Goal: Navigation & Orientation: Find specific page/section

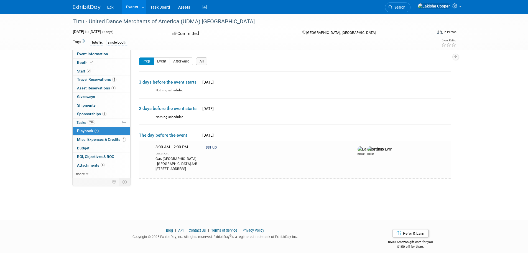
click at [105, 6] on link at bounding box center [90, 4] width 34 height 4
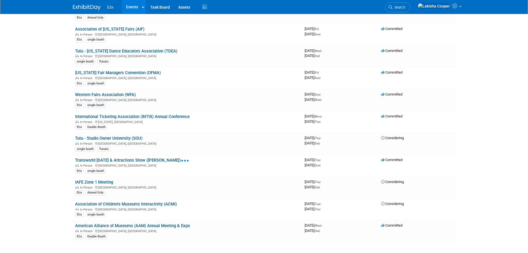
scroll to position [692, 0]
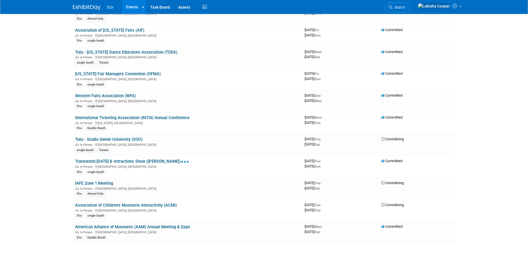
drag, startPoint x: 529, startPoint y: 50, endPoint x: 523, endPoint y: 217, distance: 167.8
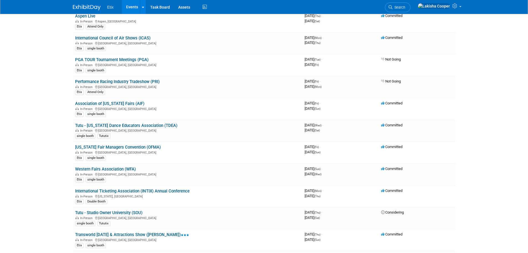
scroll to position [621, 0]
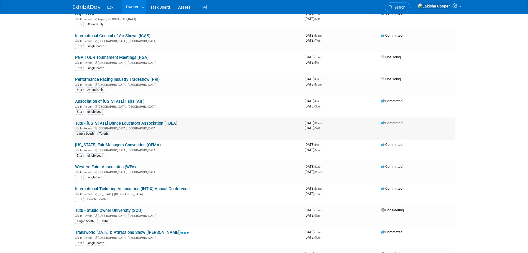
click at [129, 121] on link "Tutu - Texas Dance Educators Association (TDEA)" at bounding box center [126, 123] width 102 height 5
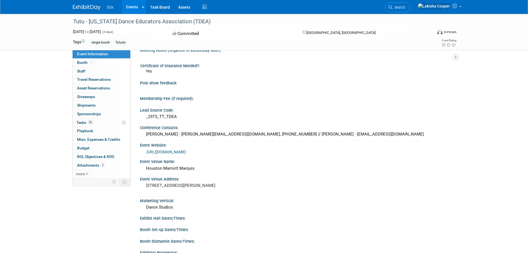
scroll to position [13, 0]
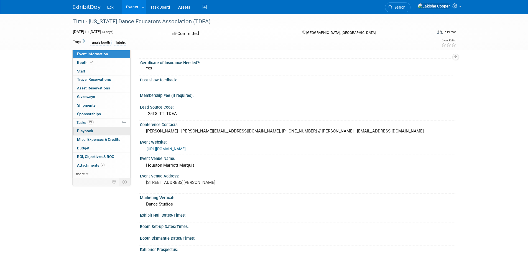
click at [86, 129] on span "Playbook 0" at bounding box center [85, 130] width 16 height 4
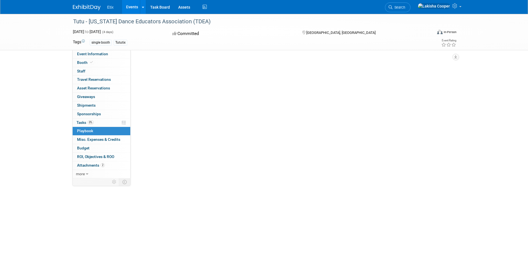
scroll to position [0, 0]
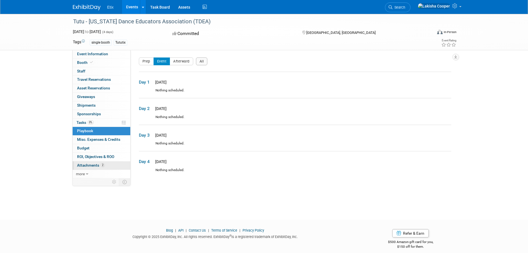
click at [94, 165] on span "Attachments 2" at bounding box center [91, 165] width 28 height 4
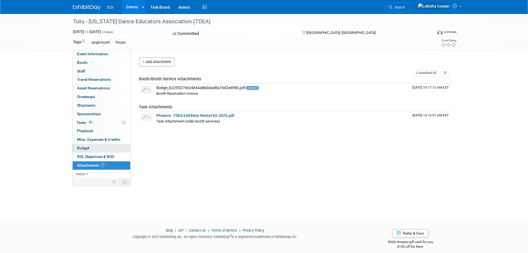
click at [90, 148] on link "Budget" at bounding box center [102, 148] width 58 height 8
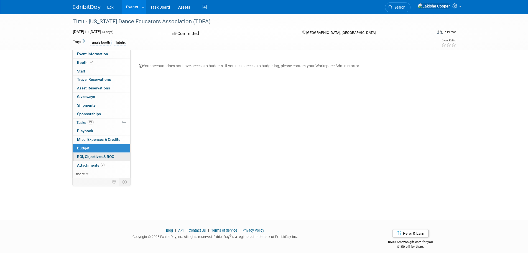
click at [92, 158] on span "ROI, Objectives & ROO 0" at bounding box center [95, 156] width 37 height 4
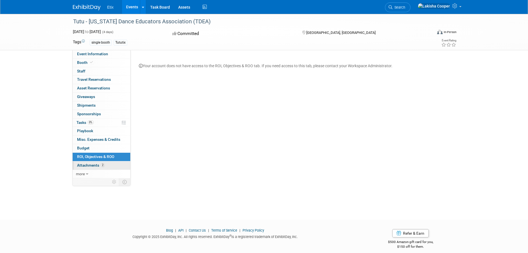
click at [94, 167] on span "Attachments 2" at bounding box center [91, 165] width 28 height 4
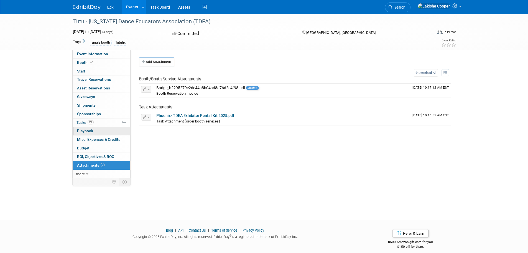
click at [88, 132] on span "Playbook 0" at bounding box center [85, 130] width 16 height 4
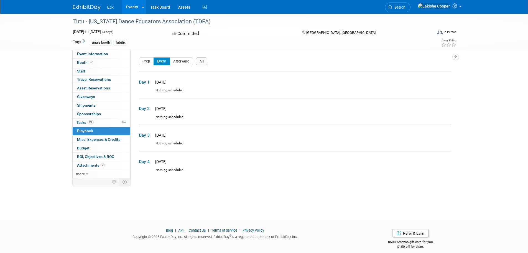
scroll to position [6, 0]
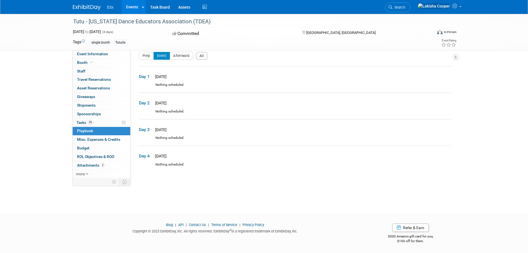
click at [492, 24] on div "Tutu - Texas Dance Educators Association (TDEA) Jan 7, 2026 to Jan 10, 2026 (4 …" at bounding box center [264, 32] width 528 height 36
click at [54, 49] on div "Tutu - Texas Dance Educators Association (TDEA) Jan 7, 2026 to Jan 10, 2026 (4 …" at bounding box center [264, 32] width 528 height 36
